Goal: Task Accomplishment & Management: Manage account settings

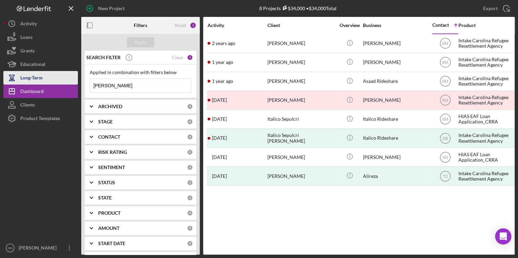
drag, startPoint x: 130, startPoint y: 88, endPoint x: 73, endPoint y: 83, distance: 56.8
click at [73, 83] on div "New Project 8 Projects $34,000 • $34,000 Total Ali Export Icon/Export Filters R…" at bounding box center [259, 127] width 512 height 255
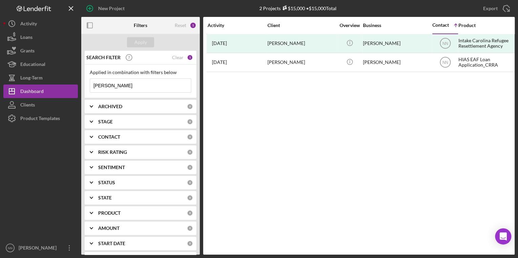
type input "[PERSON_NAME]"
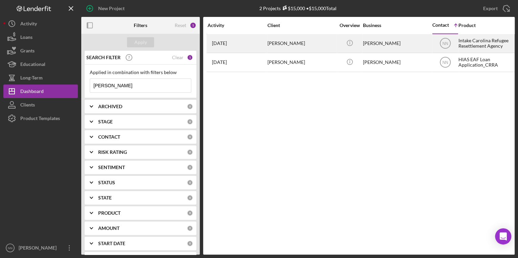
click at [285, 45] on div "[PERSON_NAME]" at bounding box center [302, 44] width 68 height 18
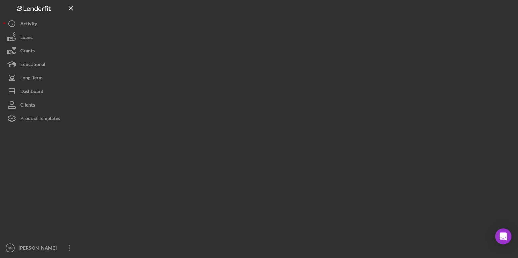
click at [285, 45] on div at bounding box center [298, 127] width 434 height 255
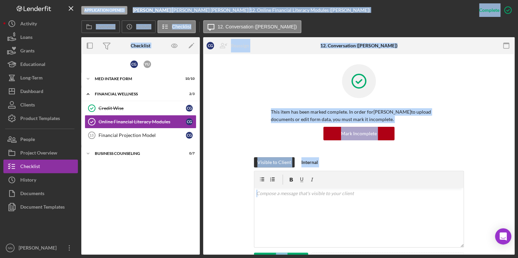
click at [137, 219] on div "C G Y U Icon/Expander MED Intake Form 10 / 10 Icon/Expander Financial Wellness …" at bounding box center [140, 155] width 119 height 194
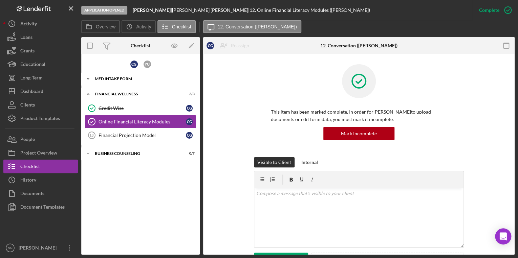
click at [128, 80] on div "MED Intake Form" at bounding box center [143, 79] width 97 height 4
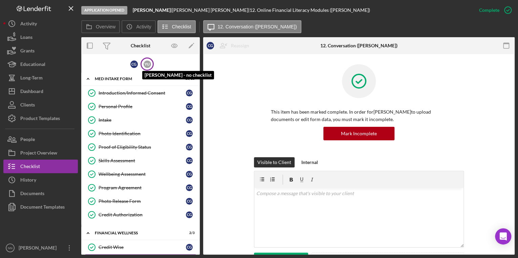
click at [147, 66] on div "Y U" at bounding box center [147, 64] width 7 height 7
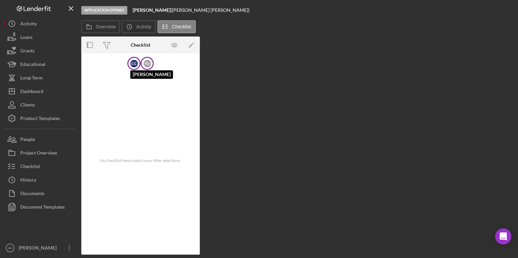
click at [135, 63] on div "C G" at bounding box center [133, 63] width 7 height 7
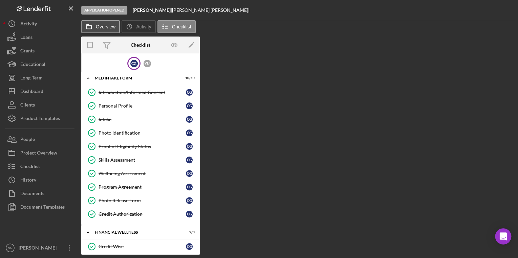
click at [113, 30] on button "Overview" at bounding box center [100, 26] width 39 height 13
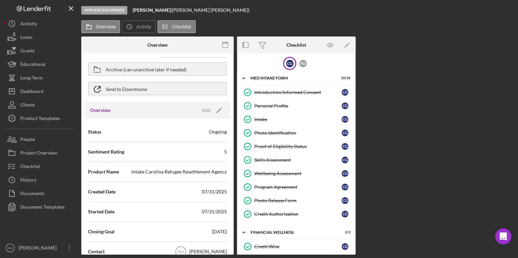
scroll to position [54, 0]
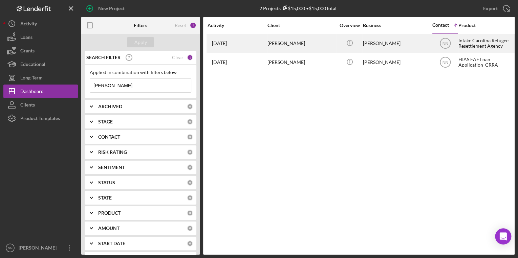
click at [328, 46] on div "[PERSON_NAME]" at bounding box center [302, 44] width 68 height 18
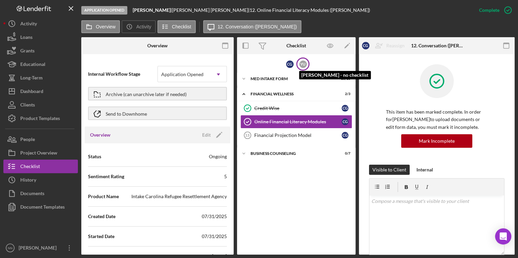
click at [304, 67] on div "Y U" at bounding box center [302, 64] width 7 height 7
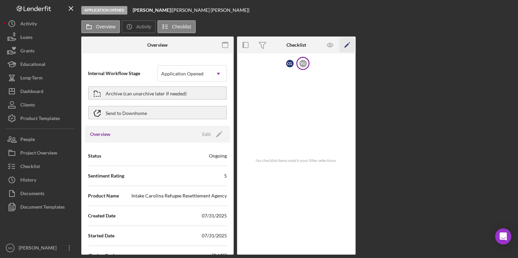
click at [343, 47] on icon "Icon/Edit" at bounding box center [347, 45] width 15 height 15
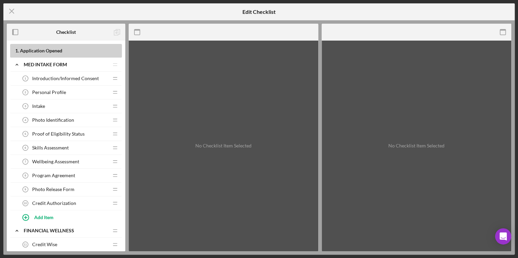
click at [74, 80] on span "Introduction/Informed Consent" at bounding box center [65, 78] width 67 height 5
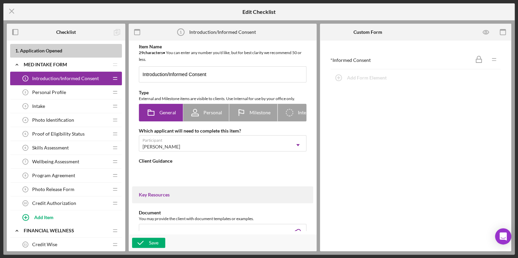
type textarea "<div>Welcome to the MED Program! Please answer the informed consent question to…"
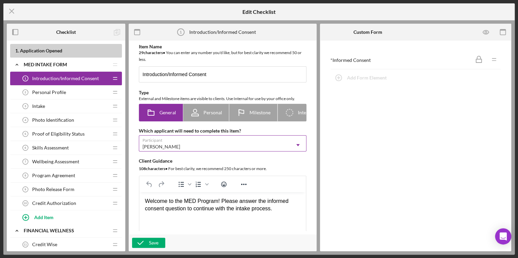
click at [232, 144] on div "[PERSON_NAME]" at bounding box center [214, 147] width 151 height 16
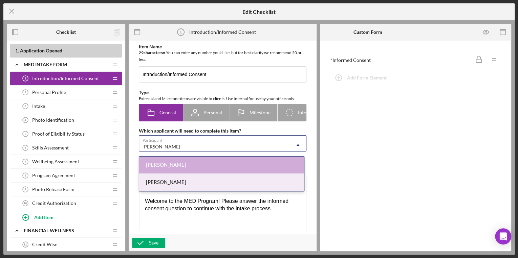
click at [194, 182] on div "[PERSON_NAME]" at bounding box center [221, 182] width 165 height 17
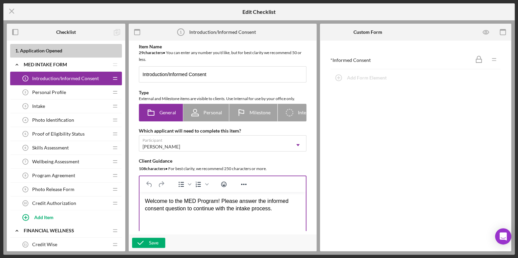
scroll to position [54, 0]
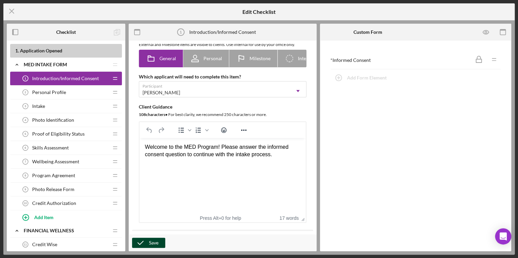
click at [153, 243] on div "Save" at bounding box center [153, 243] width 9 height 10
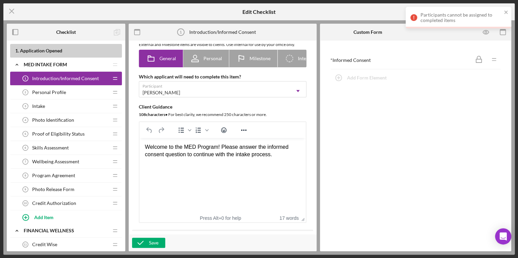
scroll to position [0, 0]
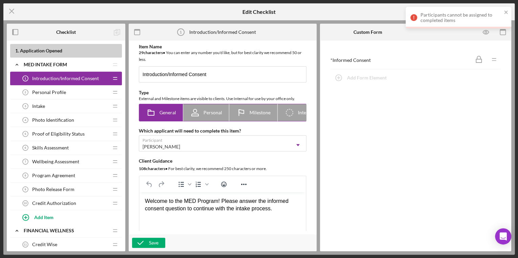
click at [211, 120] on div "Personal" at bounding box center [206, 112] width 32 height 17
radio input "false"
radio input "true"
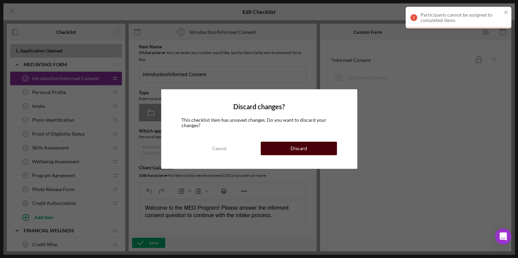
click at [295, 150] on div "Discard" at bounding box center [299, 149] width 17 height 14
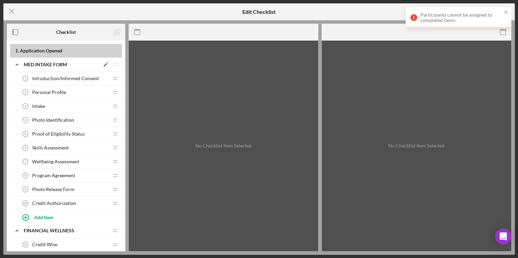
click at [104, 64] on icon "Icon/Edit" at bounding box center [106, 65] width 12 height 12
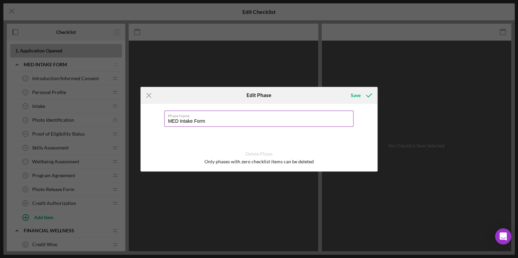
click at [202, 120] on input "MED Intake Form" at bounding box center [258, 119] width 189 height 16
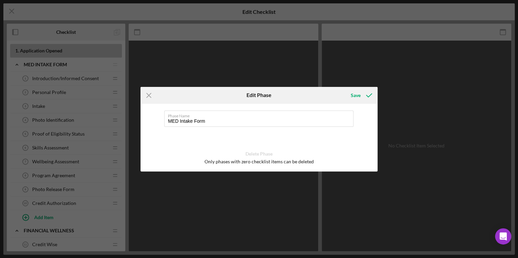
click at [90, 67] on div "Icon/Menu Close Edit Phase Save Phase Name MED Intake Form Delete Phase Only ph…" at bounding box center [259, 129] width 518 height 258
click at [149, 97] on icon "Icon/Menu Close" at bounding box center [149, 95] width 17 height 17
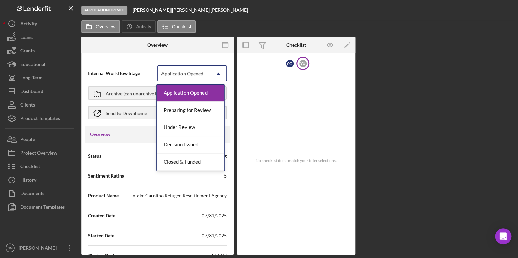
click at [198, 79] on div "Application Opened" at bounding box center [184, 74] width 53 height 16
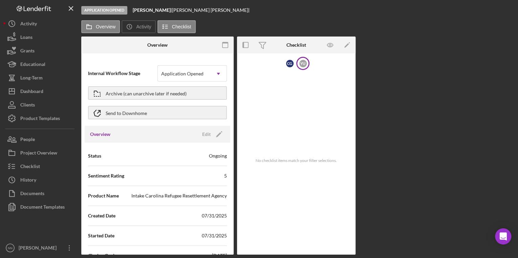
click at [126, 47] on div at bounding box center [106, 45] width 51 height 17
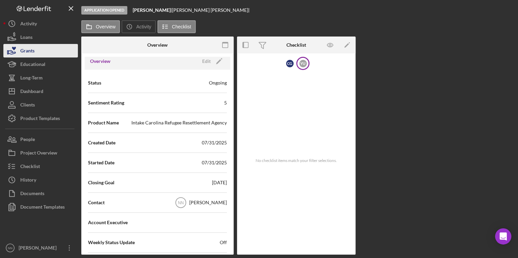
scroll to position [160, 0]
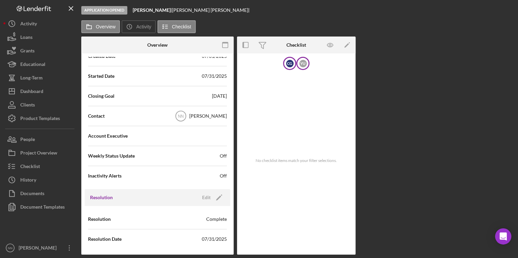
click at [287, 65] on div "C G" at bounding box center [289, 63] width 7 height 7
click at [273, 80] on div "MED Intake Form" at bounding box center [299, 78] width 97 height 4
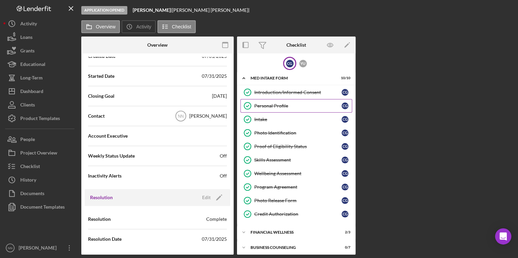
click at [275, 103] on div "Personal Profile" at bounding box center [297, 105] width 87 height 5
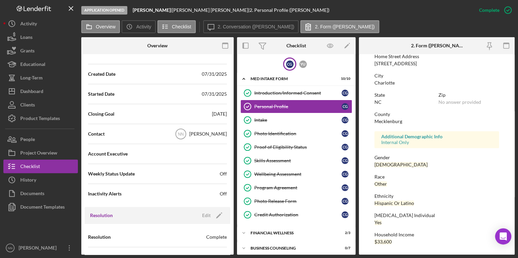
scroll to position [106, 0]
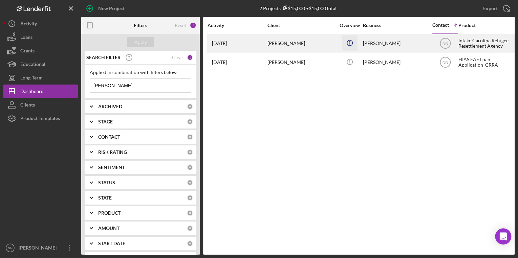
click at [347, 43] on icon "Icon/Info" at bounding box center [349, 42] width 15 height 15
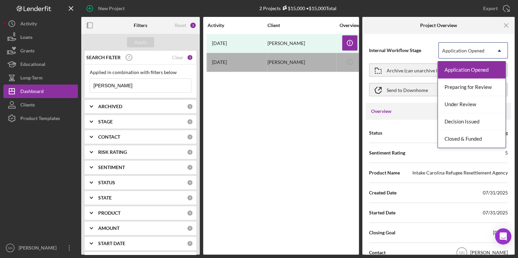
click at [483, 53] on div "Application Opened" at bounding box center [464, 50] width 44 height 5
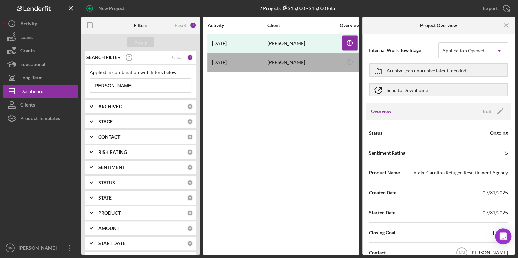
click at [258, 142] on div "Activity Client Overview Business Contact Icon/Table Sort Arrow Product Categor…" at bounding box center [281, 136] width 156 height 238
click at [60, 105] on button "Clients" at bounding box center [40, 105] width 75 height 14
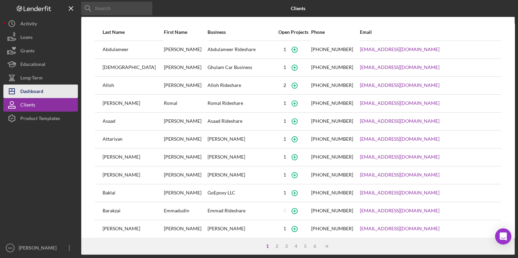
click at [66, 88] on button "Icon/Dashboard Dashboard" at bounding box center [40, 92] width 75 height 14
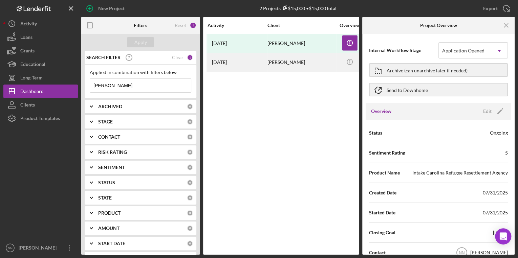
click at [268, 64] on div "[PERSON_NAME]" at bounding box center [302, 63] width 68 height 18
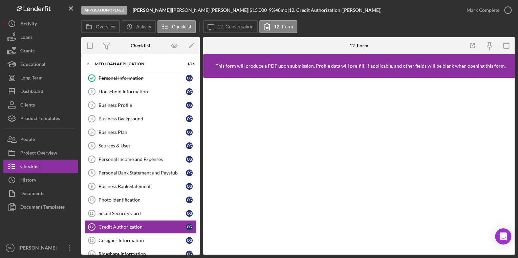
click at [247, 50] on div at bounding box center [255, 45] width 104 height 17
click at [126, 82] on link "Personal Information Personal Information C G" at bounding box center [141, 78] width 112 height 14
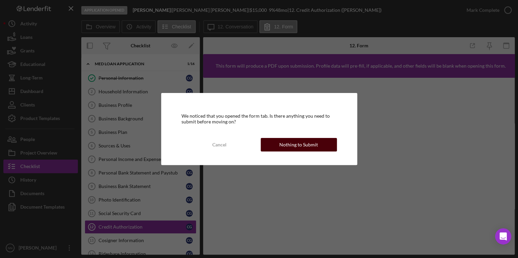
click at [273, 149] on button "Nothing to Submit" at bounding box center [299, 145] width 76 height 14
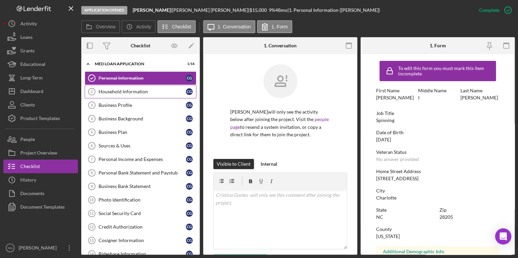
click at [146, 96] on link "Household Information 2 Household Information C G" at bounding box center [141, 92] width 112 height 14
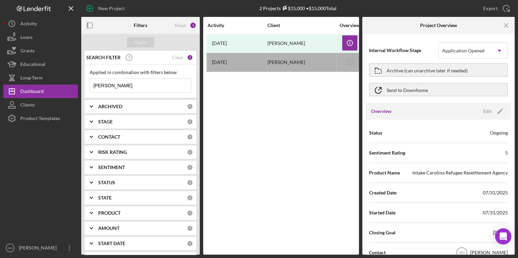
click at [104, 104] on b "ARCHIVED" at bounding box center [110, 106] width 24 height 5
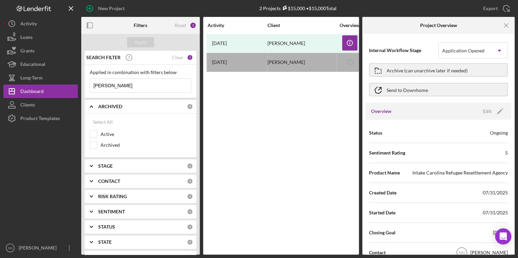
drag, startPoint x: 119, startPoint y: 87, endPoint x: 131, endPoint y: 81, distance: 12.9
click at [131, 81] on input "[PERSON_NAME]" at bounding box center [140, 86] width 101 height 14
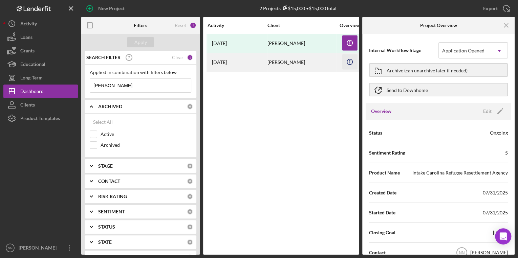
click at [351, 62] on icon "Icon/Info" at bounding box center [349, 61] width 15 height 15
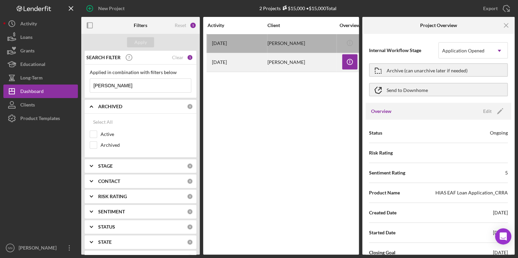
click at [292, 64] on div "[PERSON_NAME]" at bounding box center [302, 63] width 68 height 18
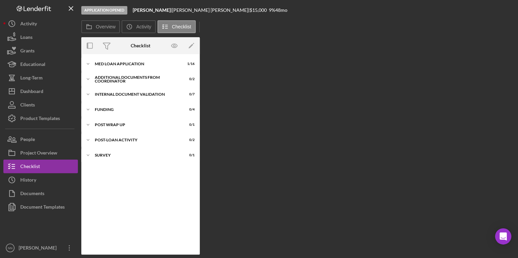
click at [291, 64] on div "Overview Internal Workflow Stage Application Opened Icon/Dropdown Arrow Archive…" at bounding box center [298, 146] width 434 height 218
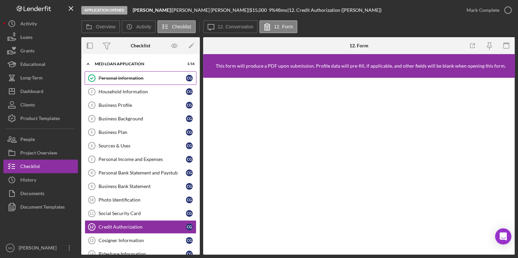
click at [150, 84] on link "Personal Information Personal Information C G" at bounding box center [141, 78] width 112 height 14
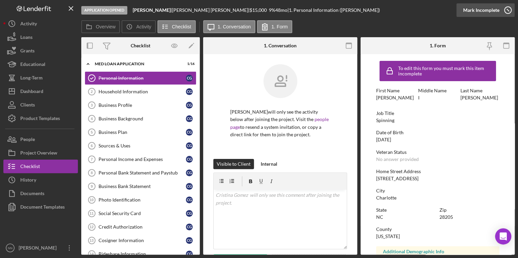
click at [492, 14] on div "Mark Incomplete" at bounding box center [481, 10] width 36 height 14
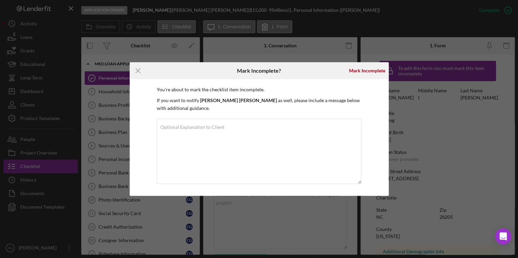
click at [136, 74] on icon "Icon/Menu Close" at bounding box center [138, 70] width 17 height 17
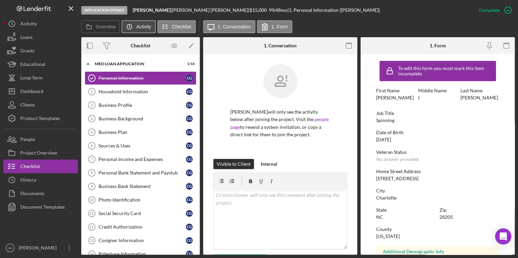
click at [143, 30] on button "Icon/History Activity" at bounding box center [139, 26] width 34 height 13
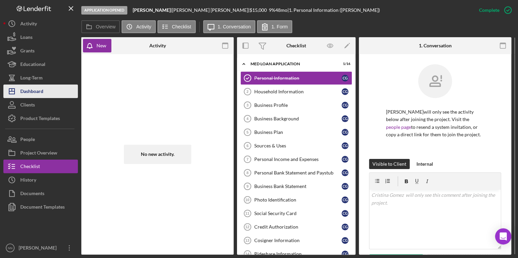
click at [29, 92] on div "Dashboard" at bounding box center [31, 92] width 23 height 15
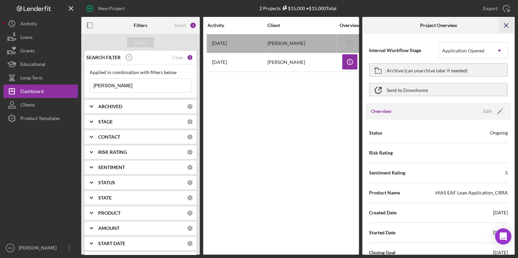
click at [502, 24] on icon "Icon/Menu Close" at bounding box center [506, 25] width 15 height 15
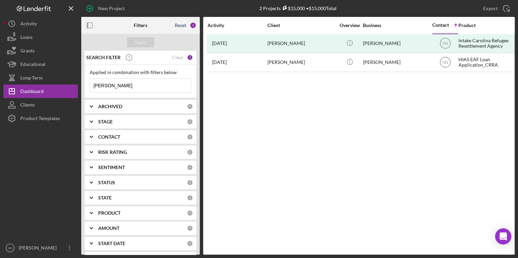
click at [183, 25] on div "Reset" at bounding box center [181, 25] width 12 height 5
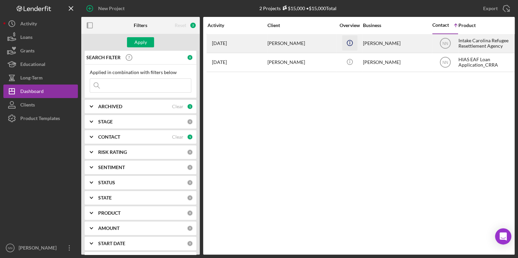
click at [350, 45] on icon "Icon/Info" at bounding box center [349, 42] width 15 height 15
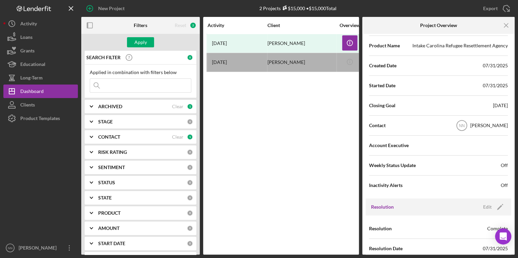
scroll to position [137, 0]
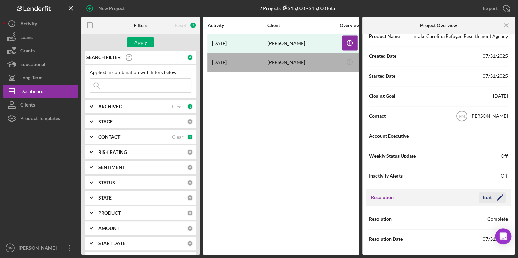
click at [494, 195] on icon "Icon/Edit" at bounding box center [500, 197] width 17 height 17
click at [302, 170] on div "Activity Client Overview Business Contact Icon/Table Sort Arrow Product Categor…" at bounding box center [281, 136] width 156 height 238
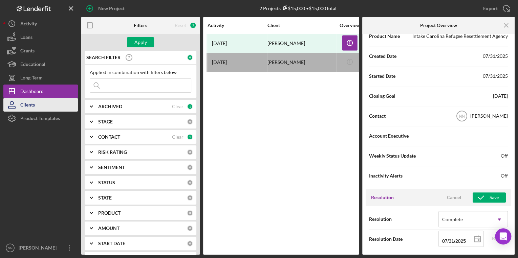
click at [45, 105] on button "Clients" at bounding box center [40, 105] width 75 height 14
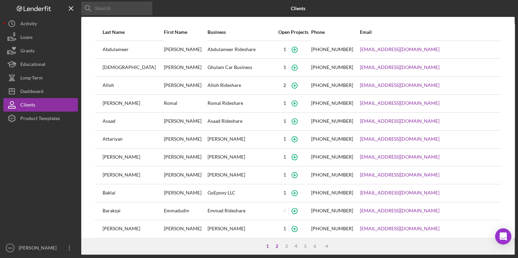
click at [278, 247] on div "2" at bounding box center [276, 246] width 9 height 5
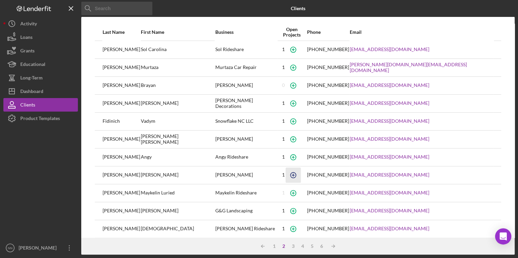
click at [300, 175] on icon "button" at bounding box center [293, 175] width 15 height 15
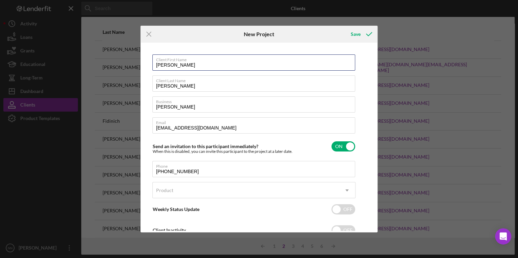
drag, startPoint x: 188, startPoint y: 66, endPoint x: 151, endPoint y: 64, distance: 37.7
click at [151, 64] on div "Client First Name [PERSON_NAME] Client Last Name [PERSON_NAME] Business [PERSON…" at bounding box center [259, 137] width 234 height 186
click at [341, 65] on input "Yotzer" at bounding box center [253, 63] width 203 height 16
type input "Yotzer"
click at [355, 66] on div "Client First Name [PERSON_NAME]" at bounding box center [253, 63] width 203 height 17
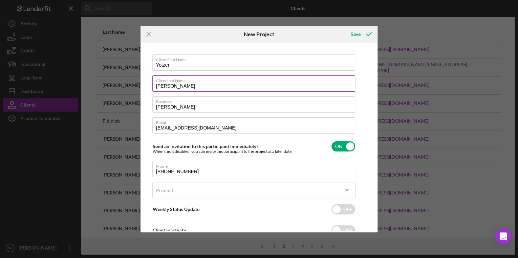
click at [299, 82] on label "Client Last Name" at bounding box center [255, 79] width 199 height 7
click at [299, 82] on input "[PERSON_NAME]" at bounding box center [253, 84] width 203 height 16
drag, startPoint x: 203, startPoint y: 86, endPoint x: 187, endPoint y: 81, distance: 16.5
click at [148, 83] on div "Client First Name [PERSON_NAME] Client Last Name [PERSON_NAME] Business [PERSON…" at bounding box center [259, 137] width 234 height 186
type input "[PERSON_NAME]"
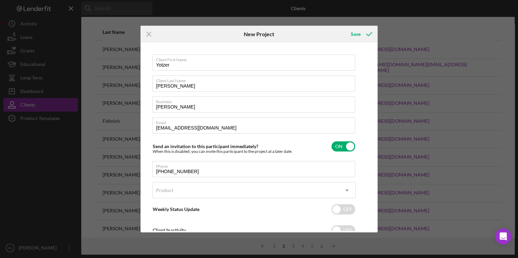
click at [362, 91] on div "Client First Name [PERSON_NAME] Client Last Name [PERSON_NAME] Business [PERSON…" at bounding box center [259, 137] width 234 height 186
click at [207, 106] on input "[PERSON_NAME]" at bounding box center [253, 105] width 203 height 16
drag, startPoint x: 172, startPoint y: 106, endPoint x: 157, endPoint y: 106, distance: 15.9
click at [157, 106] on input "[PERSON_NAME]" at bounding box center [253, 105] width 203 height 16
click at [195, 106] on input "[PERSON_NAME]" at bounding box center [253, 105] width 203 height 16
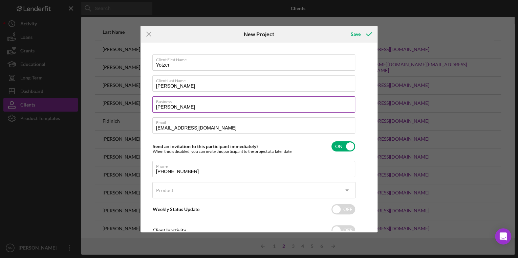
click at [226, 100] on label "Business" at bounding box center [255, 100] width 199 height 7
click at [226, 100] on input "[PERSON_NAME]" at bounding box center [253, 105] width 203 height 16
drag, startPoint x: 109, startPoint y: 127, endPoint x: 112, endPoint y: 127, distance: 3.4
click at [107, 127] on div "Icon/Menu Close New Project Save Client First Name Yotzer Client Last Name [PER…" at bounding box center [259, 129] width 518 height 258
type input "[EMAIL_ADDRESS][DOMAIN_NAME]"
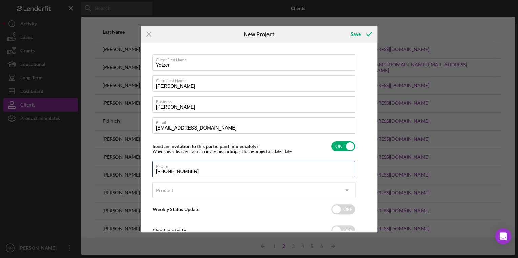
drag, startPoint x: 211, startPoint y: 173, endPoint x: 150, endPoint y: 167, distance: 60.5
click at [150, 167] on div "Client First Name Yotzer Client Last Name [PERSON_NAME] Business [PERSON_NAME] …" at bounding box center [259, 137] width 234 height 186
type input "[PHONE_NUMBER]"
click at [190, 187] on div "Product" at bounding box center [246, 191] width 186 height 16
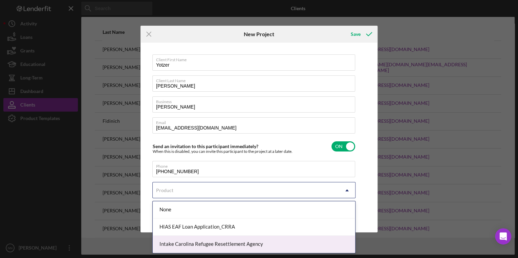
click at [189, 248] on div "Intake Carolina Refugee Resettlement Agency" at bounding box center [254, 244] width 203 height 17
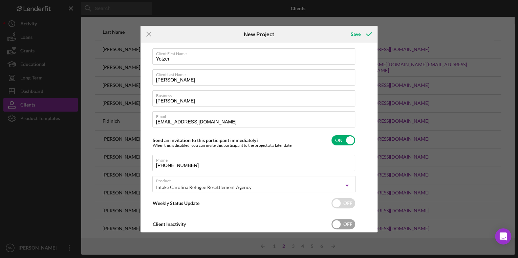
scroll to position [23, 0]
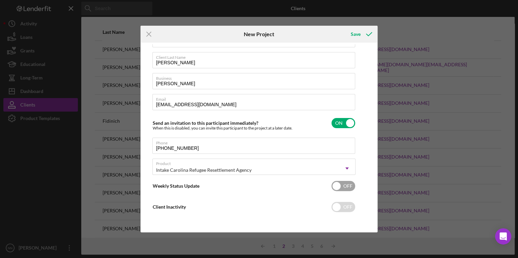
click at [346, 189] on input "checkbox" at bounding box center [344, 186] width 24 height 10
checkbox input "true"
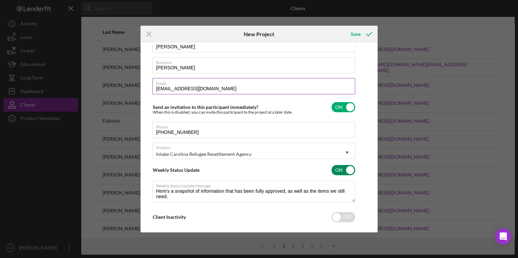
scroll to position [46, 0]
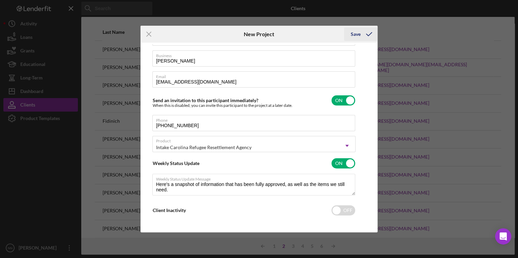
click at [360, 37] on div "Save" at bounding box center [356, 34] width 10 height 14
type textarea "Here's a snapshot of information that has been fully approved, as well as the i…"
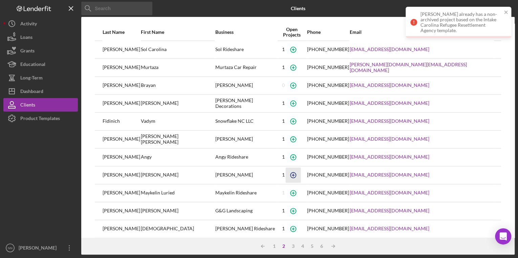
click at [301, 176] on icon "button" at bounding box center [293, 175] width 15 height 15
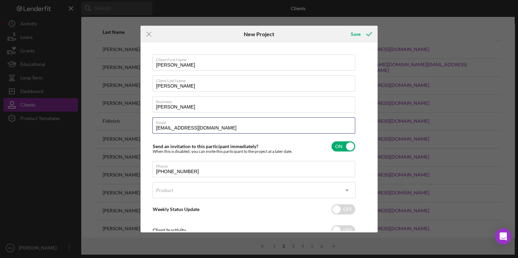
drag, startPoint x: 231, startPoint y: 131, endPoint x: 149, endPoint y: 133, distance: 81.7
click at [149, 134] on div "Client First Name [PERSON_NAME] Client Last Name [PERSON_NAME] Business [PERSON…" at bounding box center [259, 137] width 234 height 186
type input "j"
type input "[EMAIL_ADDRESS][DOMAIN_NAME]"
click at [363, 39] on icon "submit" at bounding box center [369, 34] width 17 height 17
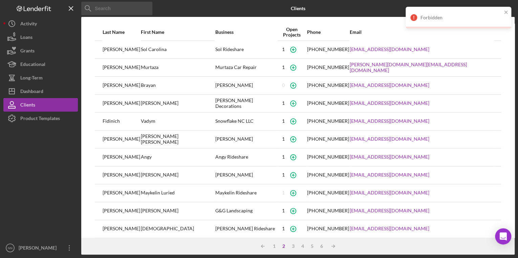
click at [104, 172] on div "[PERSON_NAME]" at bounding box center [122, 175] width 38 height 17
click at [475, 170] on div "[EMAIL_ADDRESS][DOMAIN_NAME]" at bounding box center [422, 175] width 144 height 17
click at [109, 173] on div "[PERSON_NAME]" at bounding box center [122, 175] width 38 height 17
click at [54, 123] on div "Product Templates" at bounding box center [40, 119] width 40 height 15
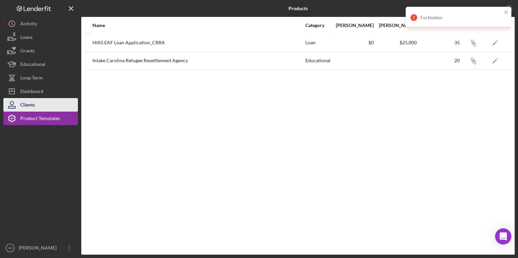
click at [51, 108] on button "Clients" at bounding box center [40, 105] width 75 height 14
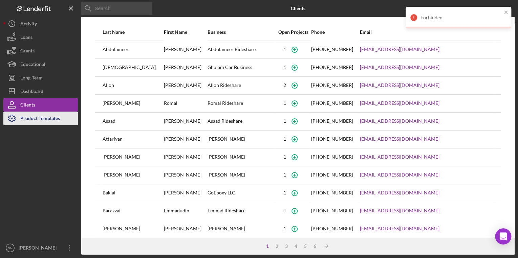
click at [52, 117] on div "Product Templates" at bounding box center [40, 119] width 40 height 15
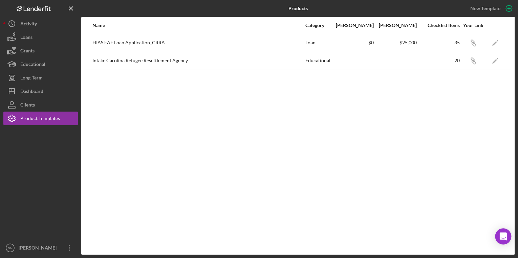
click at [115, 64] on div "Intake Carolina Refugee Resettlement Agency" at bounding box center [198, 61] width 212 height 17
click at [117, 62] on div "Intake Carolina Refugee Resettlement Agency" at bounding box center [198, 61] width 212 height 17
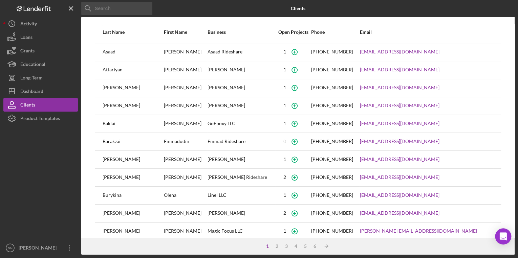
scroll to position [77, 0]
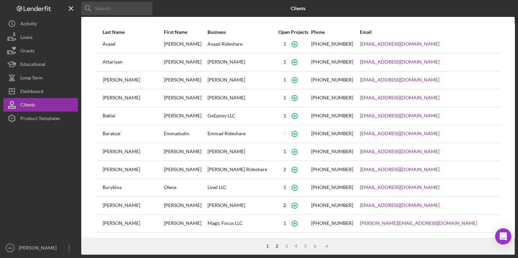
click at [276, 248] on div "2" at bounding box center [276, 246] width 9 height 5
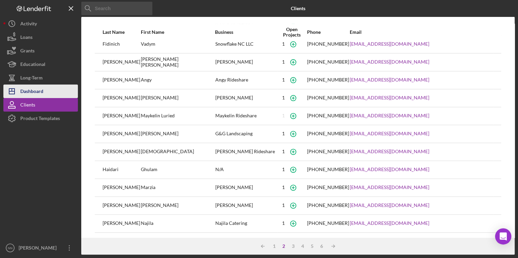
click at [54, 92] on button "Icon/Dashboard Dashboard" at bounding box center [40, 92] width 75 height 14
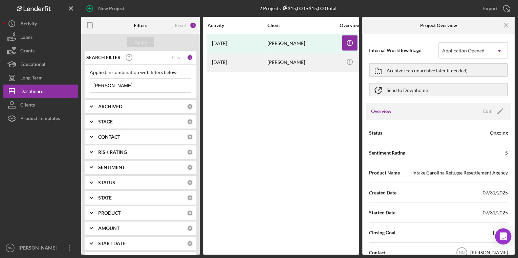
click at [288, 62] on div "[PERSON_NAME]" at bounding box center [302, 63] width 68 height 18
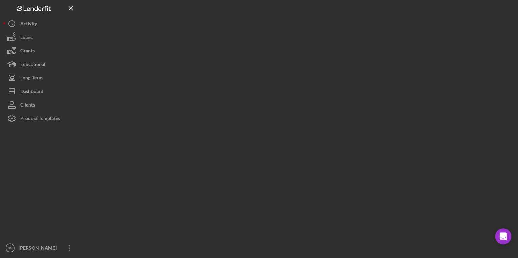
click at [288, 62] on div at bounding box center [298, 127] width 434 height 255
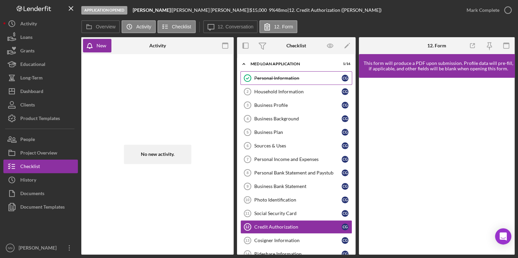
click at [278, 80] on div "Personal Information" at bounding box center [297, 78] width 87 height 5
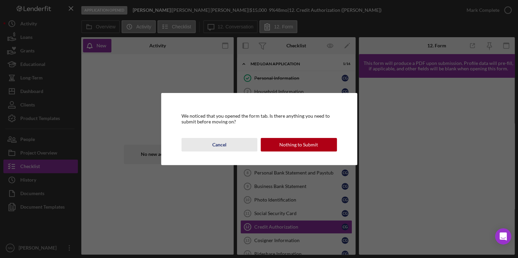
click at [229, 148] on button "Cancel" at bounding box center [220, 145] width 76 height 14
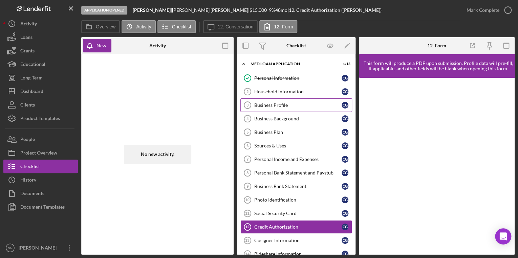
click at [303, 109] on link "Business Profile 3 Business Profile C G" at bounding box center [297, 106] width 112 height 14
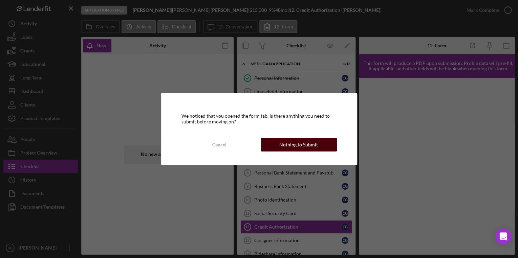
click at [282, 144] on div "Nothing to Submit" at bounding box center [299, 145] width 39 height 14
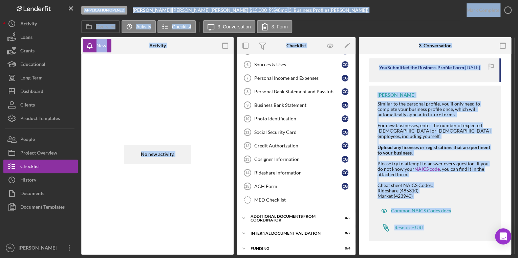
scroll to position [225, 0]
click at [400, 153] on strong "Upload any licenses or registrations that are pertinent to your business." at bounding box center [434, 150] width 113 height 11
